Goal: Task Accomplishment & Management: Complete application form

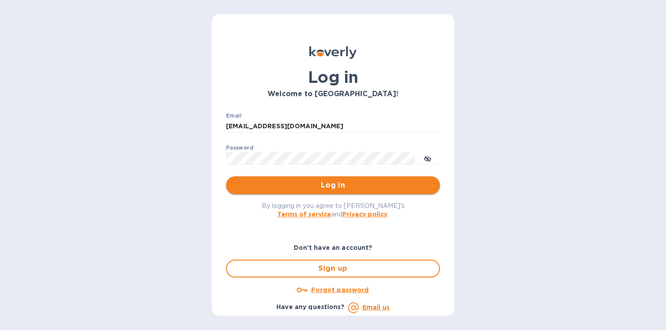
click at [367, 187] on span "Log in" at bounding box center [333, 185] width 200 height 11
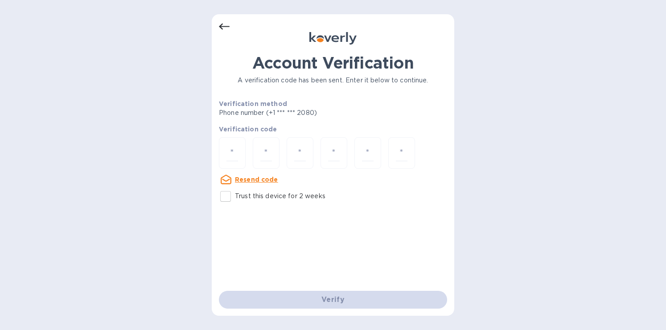
click at [228, 199] on input "Trust this device for 2 weeks" at bounding box center [225, 196] width 19 height 19
checkbox input "true"
click at [230, 149] on input "number" at bounding box center [232, 153] width 12 height 16
type input "2"
type input "4"
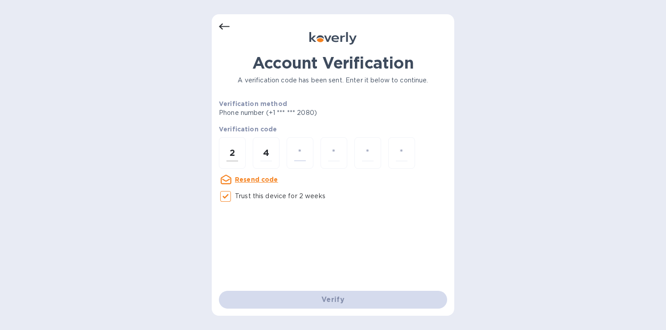
type input "7"
type input "4"
type input "5"
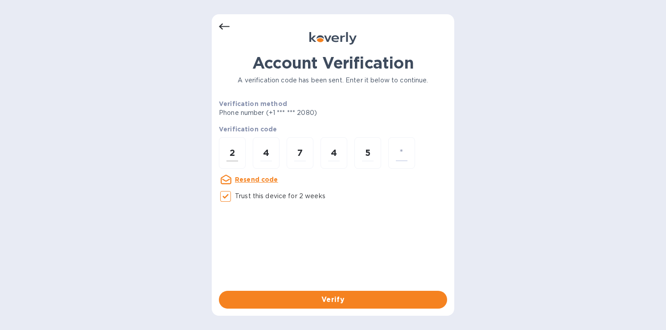
type input "5"
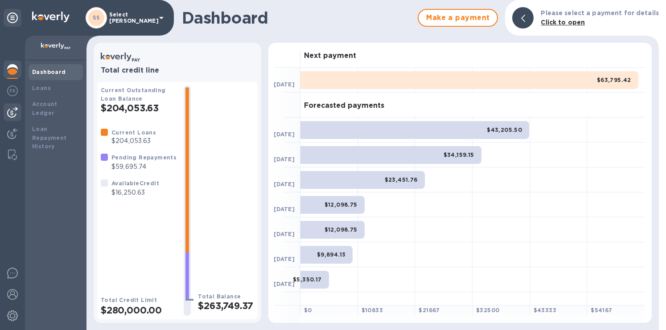
click at [11, 112] on img at bounding box center [12, 112] width 11 height 11
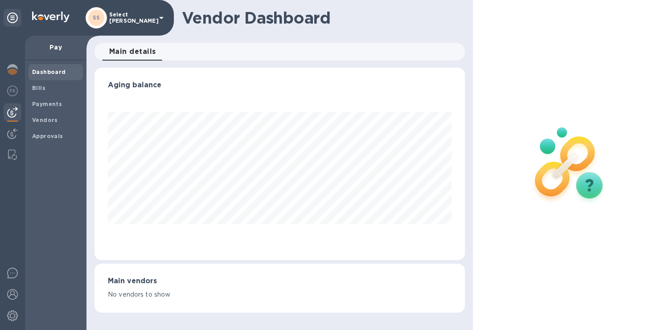
click at [42, 91] on span "Bills" at bounding box center [38, 88] width 13 height 9
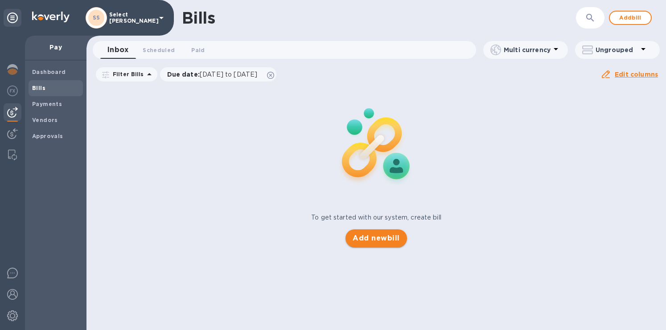
click at [379, 238] on span "Add new bill" at bounding box center [376, 238] width 47 height 11
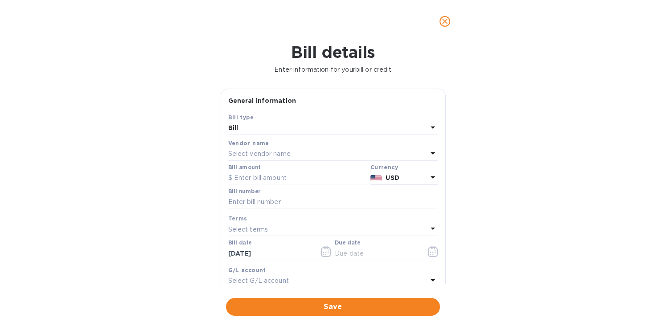
click at [279, 156] on p "Select vendor name" at bounding box center [259, 153] width 62 height 9
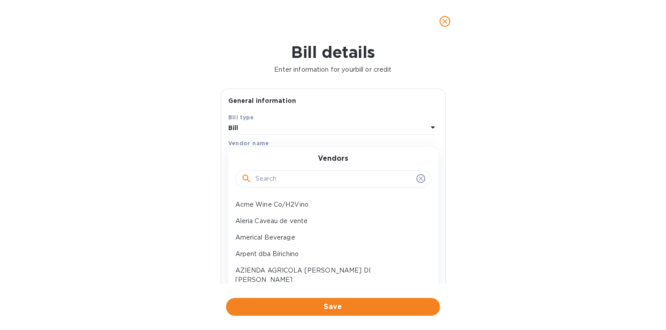
click at [292, 179] on input "text" at bounding box center [333, 178] width 157 height 13
type input "commun"
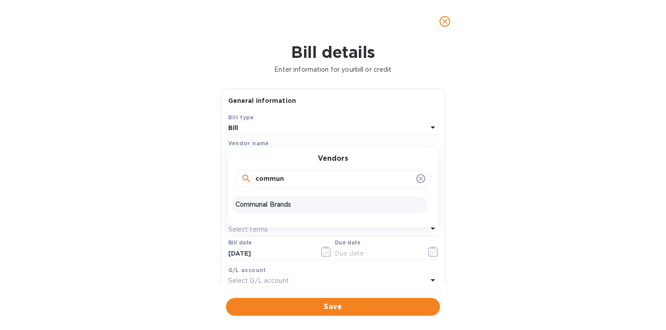
click at [299, 205] on p "Communal Brands" at bounding box center [329, 204] width 189 height 9
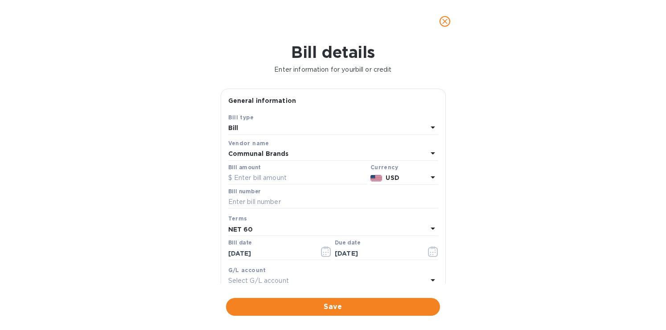
type input "[DATE]"
click at [273, 201] on input "text" at bounding box center [333, 202] width 210 height 13
click at [291, 202] on input "text" at bounding box center [333, 202] width 210 height 13
type input "58965"
click at [280, 176] on input "text" at bounding box center [297, 178] width 139 height 13
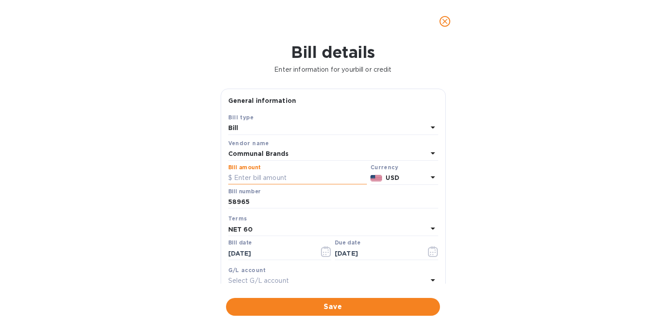
click at [281, 181] on input "text" at bounding box center [297, 178] width 139 height 13
type input "3,088"
click at [275, 251] on input "[DATE]" at bounding box center [270, 253] width 84 height 13
type input "0_/__/____"
type input "[DATE]"
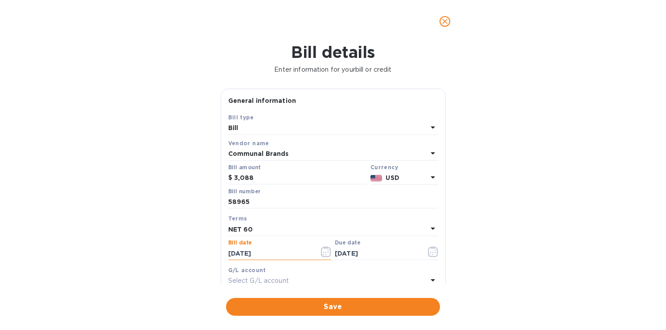
click at [261, 231] on div "NET 60" at bounding box center [327, 229] width 199 height 12
click at [280, 279] on p "NET 60" at bounding box center [329, 283] width 189 height 9
type input "[DATE]"
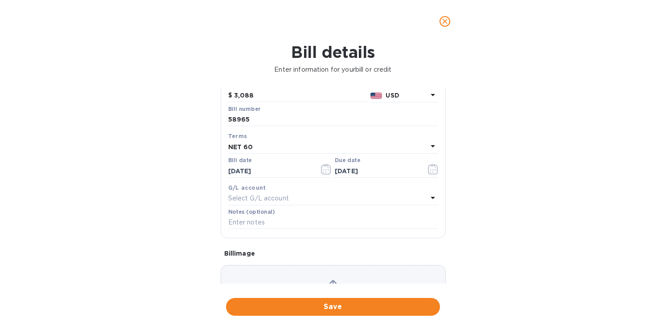
scroll to position [83, 0]
click at [324, 278] on div "Choose a bill and drag it here" at bounding box center [333, 297] width 225 height 64
click at [346, 304] on span "Save" at bounding box center [333, 307] width 200 height 11
